Goal: Information Seeking & Learning: Learn about a topic

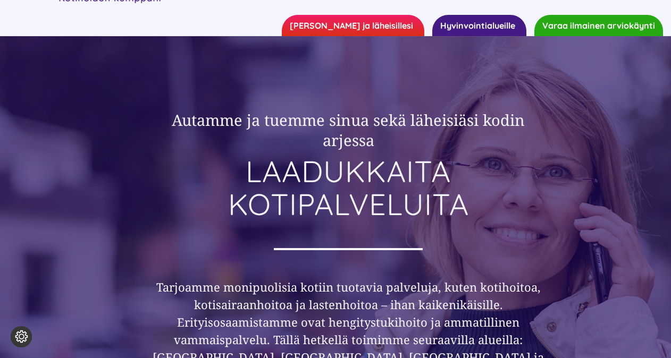
scroll to position [76, 0]
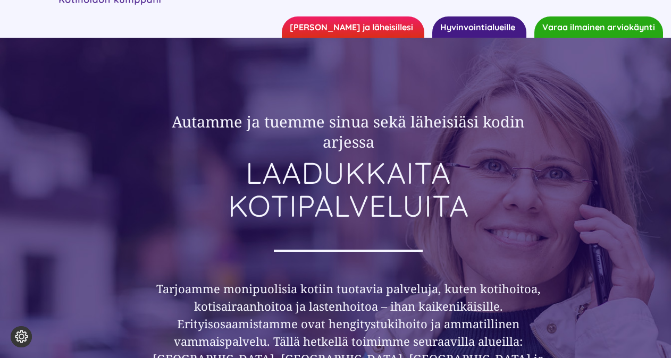
click at [496, 24] on link "Hyvinvointialueille" at bounding box center [479, 26] width 94 height 21
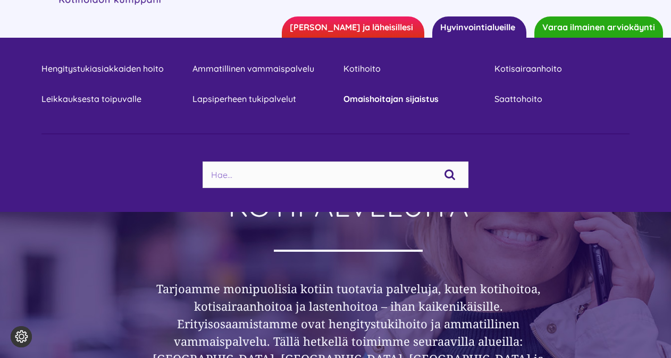
click at [382, 98] on link "Omaishoitajan sijaistus" at bounding box center [411, 99] width 135 height 14
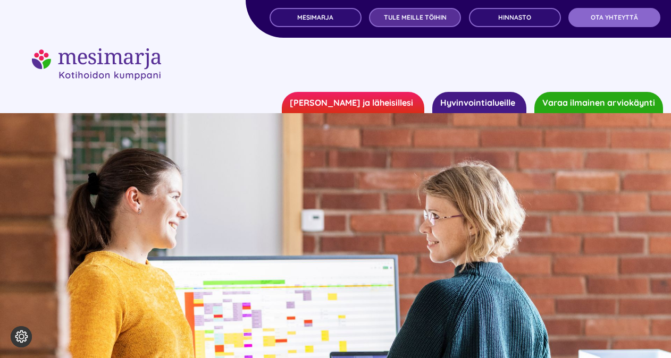
click at [397, 16] on span "TULE MEILLE TÖIHIN" at bounding box center [415, 17] width 63 height 7
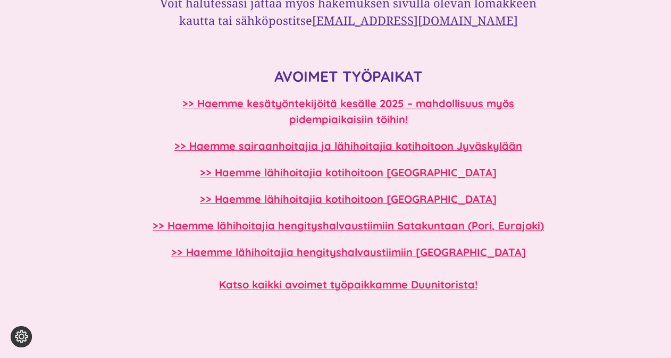
scroll to position [892, 0]
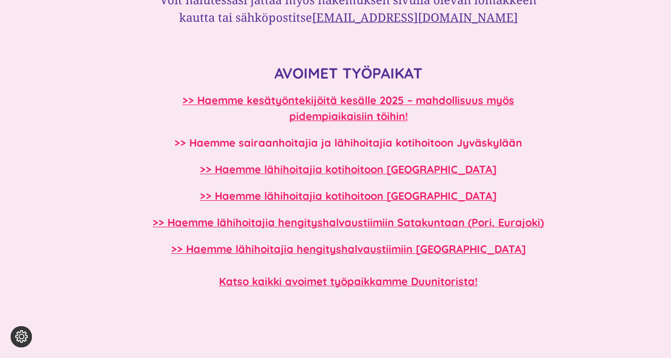
click at [389, 145] on b ">> Haemme sairaanhoitajia ja lähihoitajia kotihoitoon Jyväskylään" at bounding box center [348, 142] width 348 height 13
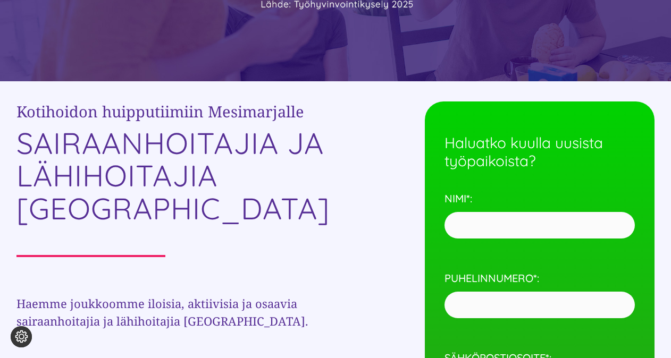
scroll to position [264, 0]
